Goal: Task Accomplishment & Management: Manage account settings

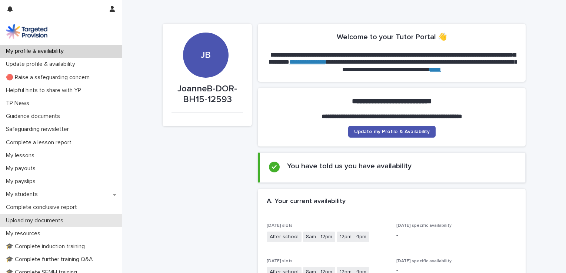
click at [30, 222] on p "Upload my documents" at bounding box center [36, 221] width 66 height 7
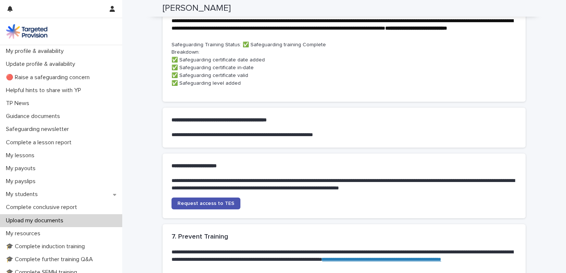
scroll to position [424, 0]
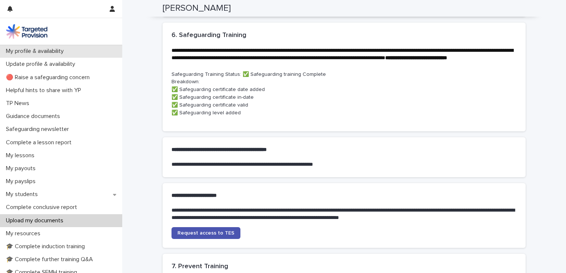
click at [46, 51] on p "My profile & availability" at bounding box center [36, 51] width 67 height 7
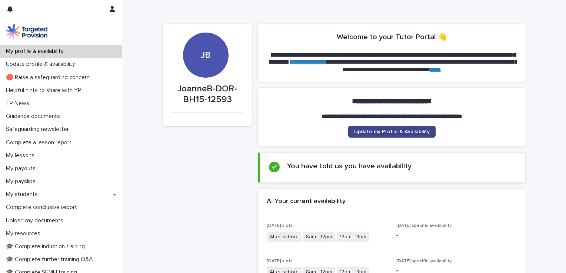
click at [397, 132] on span "Update my Profile & Availability" at bounding box center [392, 131] width 76 height 5
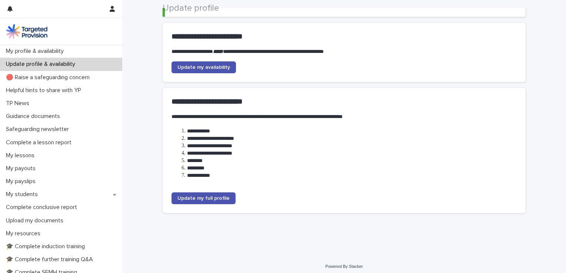
scroll to position [78, 0]
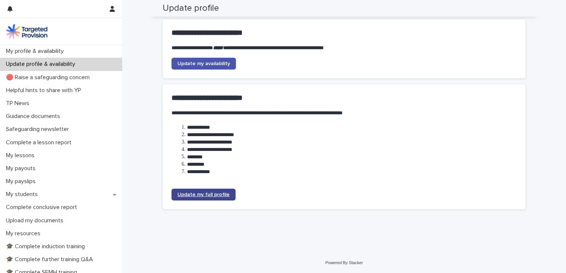
click at [197, 196] on span "Update my full profile" at bounding box center [203, 194] width 52 height 5
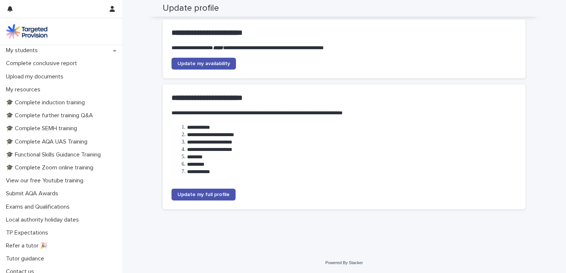
scroll to position [150, 0]
